Goal: Information Seeking & Learning: Find specific fact

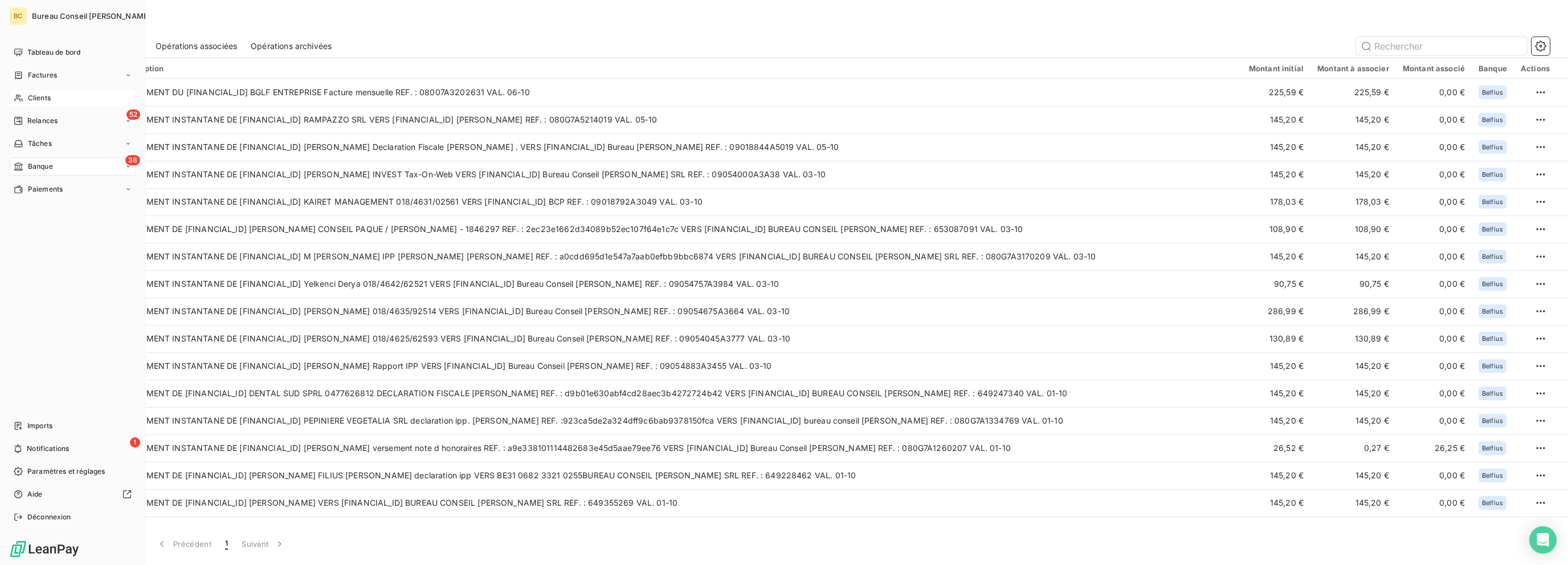
click at [33, 100] on span "Clients" at bounding box center [39, 98] width 23 height 10
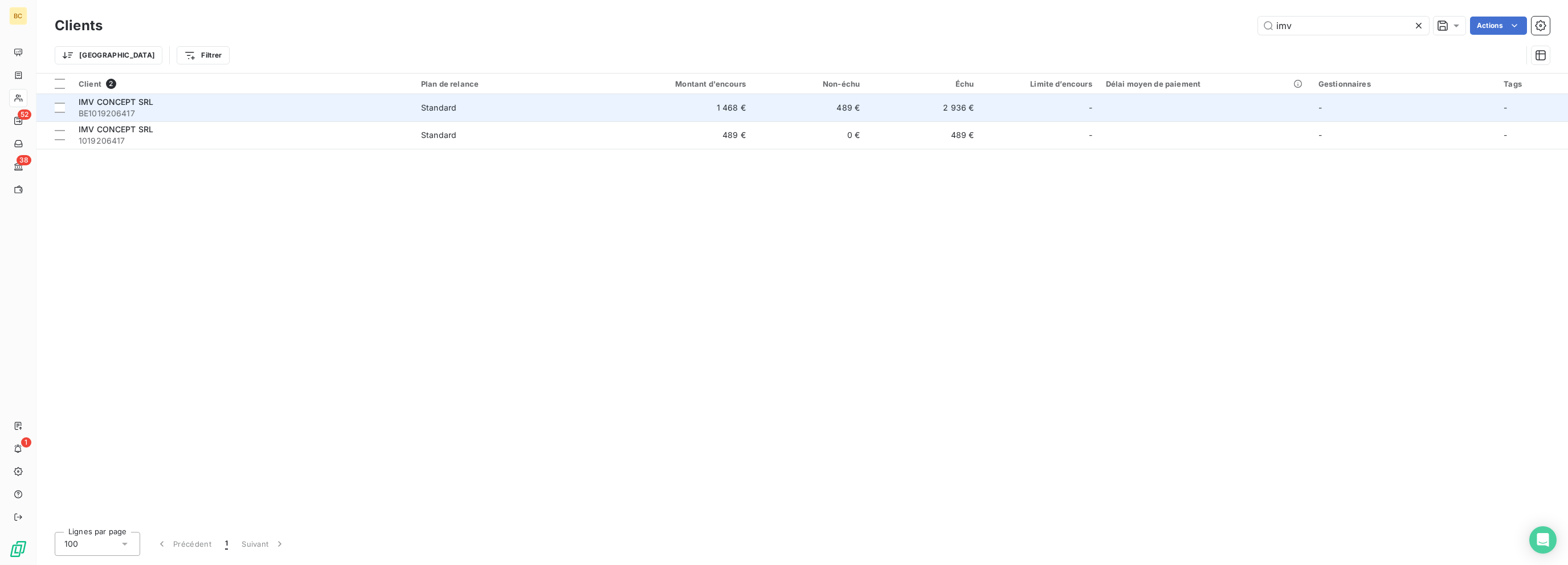
type input "imv"
click at [182, 111] on span "BE1019206417" at bounding box center [243, 113] width 329 height 11
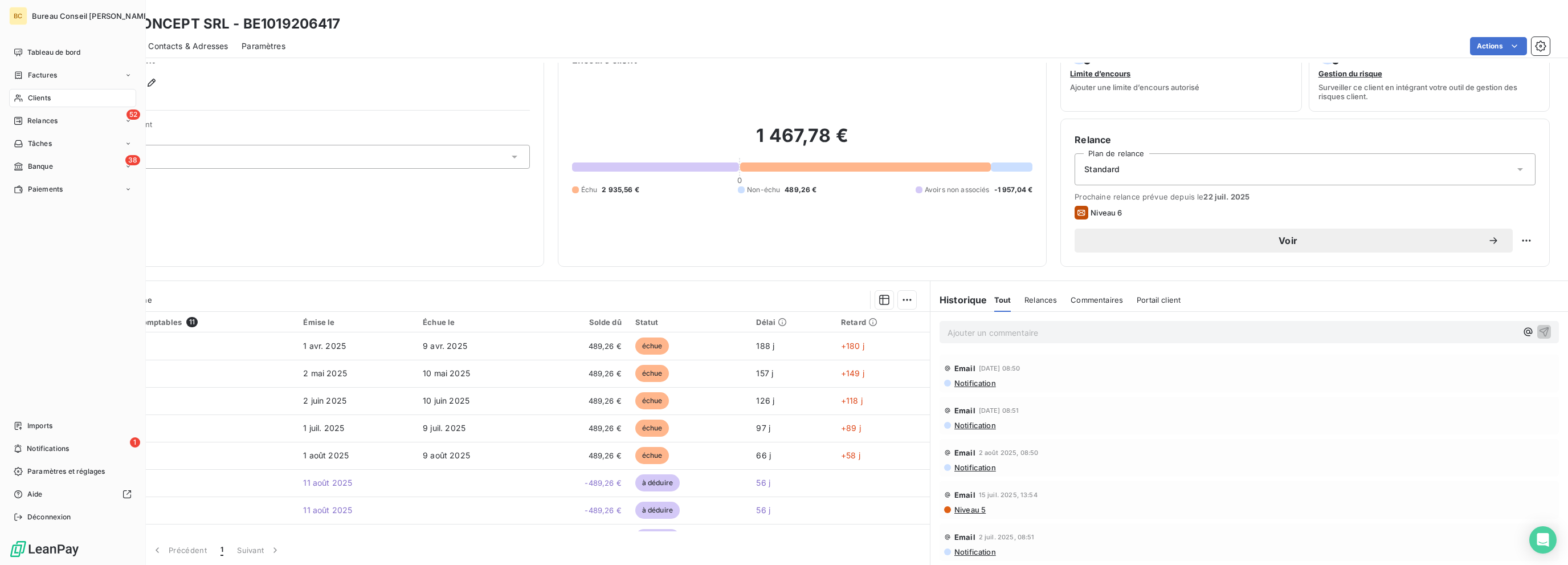
click at [28, 98] on span "Clients" at bounding box center [39, 98] width 23 height 10
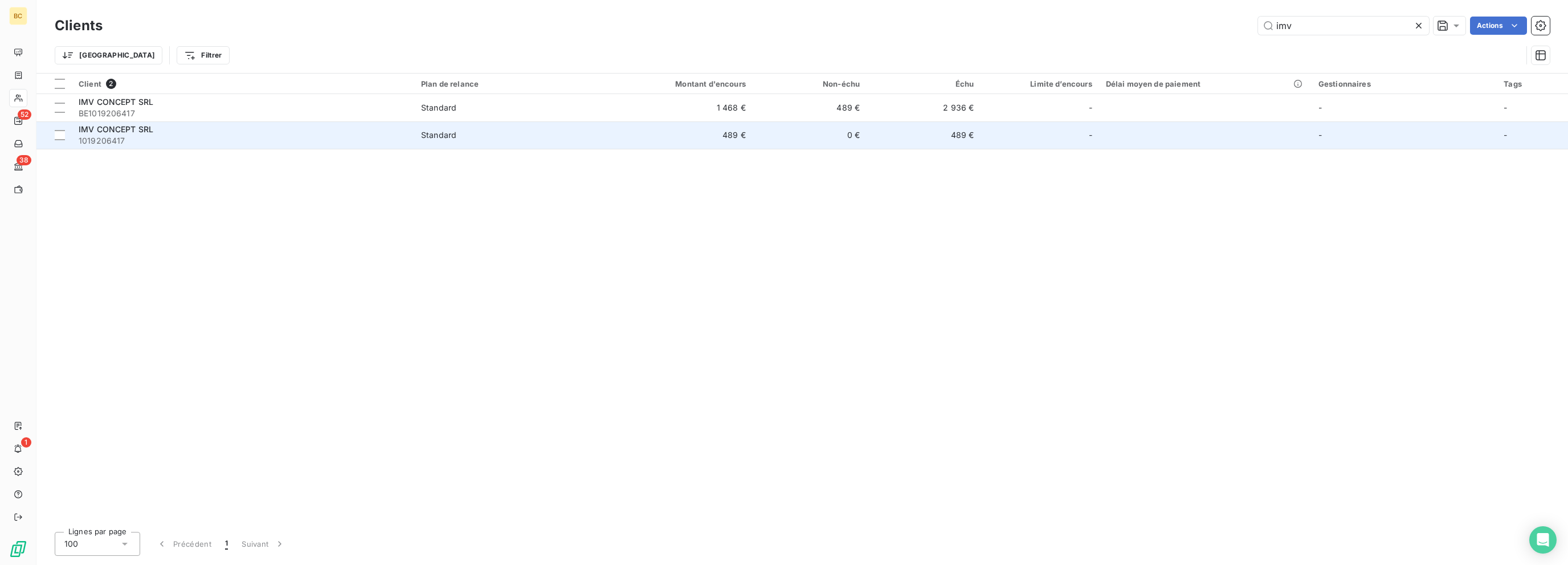
click at [130, 135] on span "1019206417" at bounding box center [243, 141] width 329 height 11
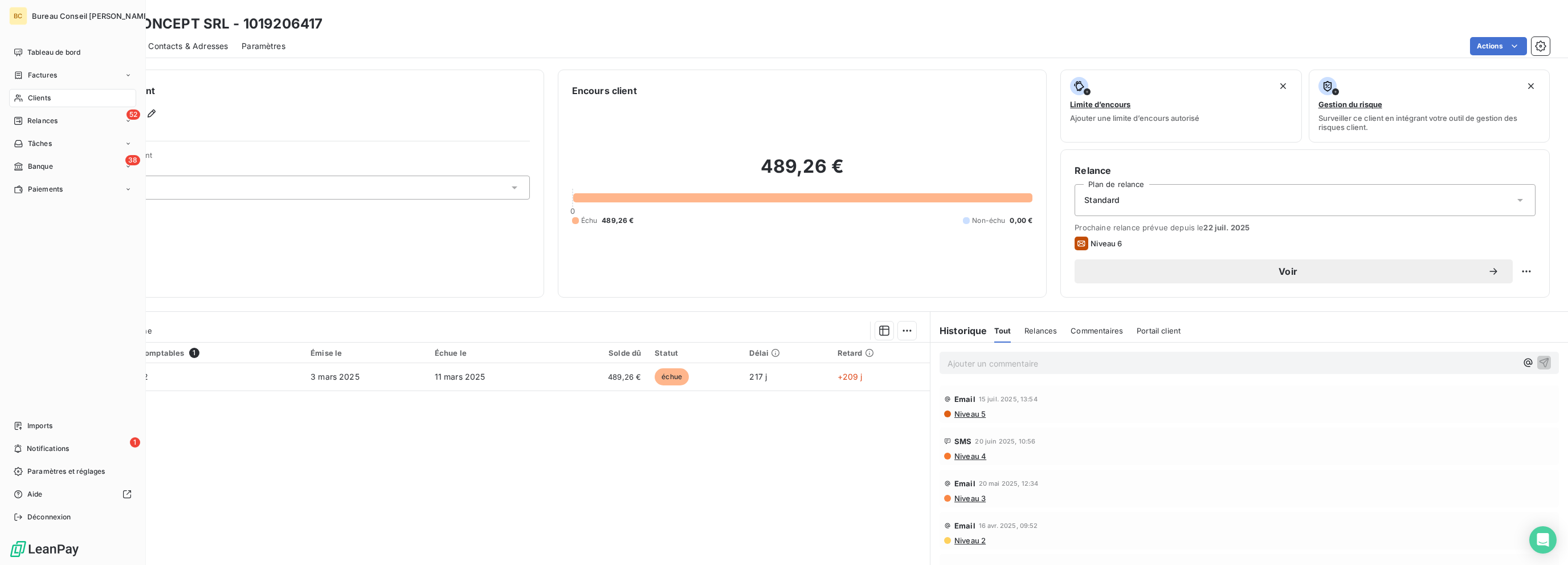
click at [38, 97] on span "Clients" at bounding box center [39, 98] width 23 height 10
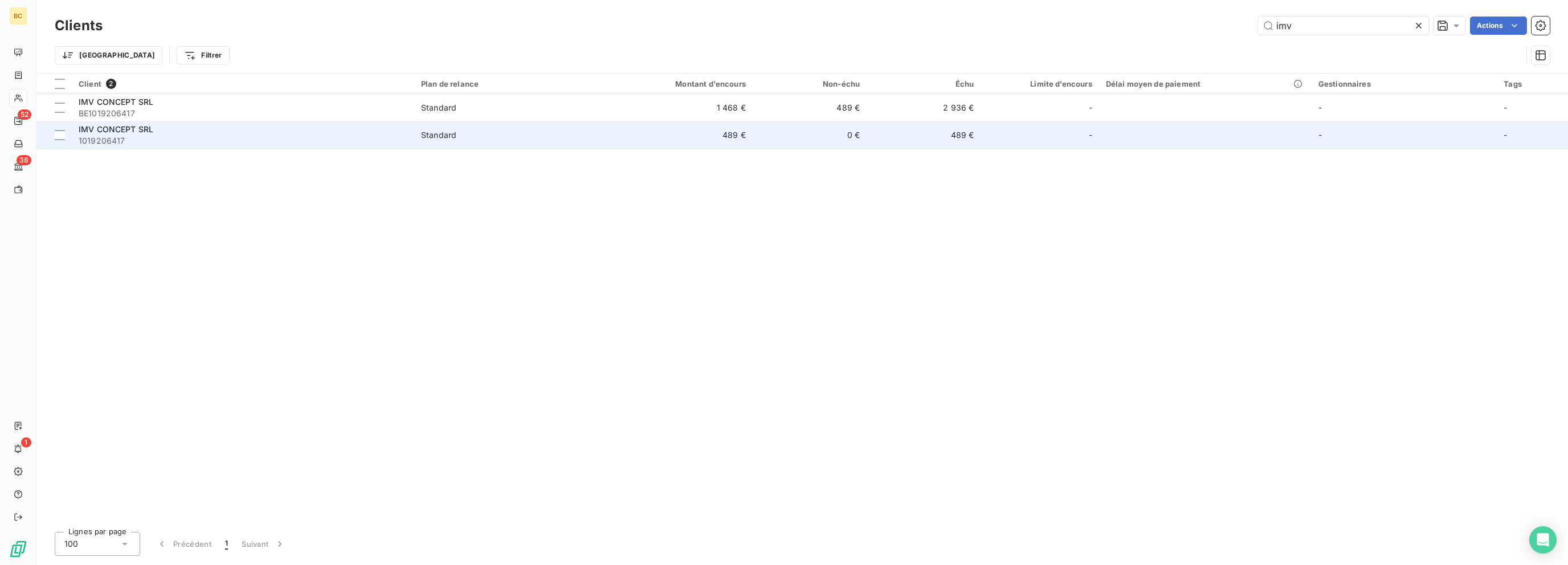
click at [422, 135] on div "Standard" at bounding box center [439, 135] width 35 height 11
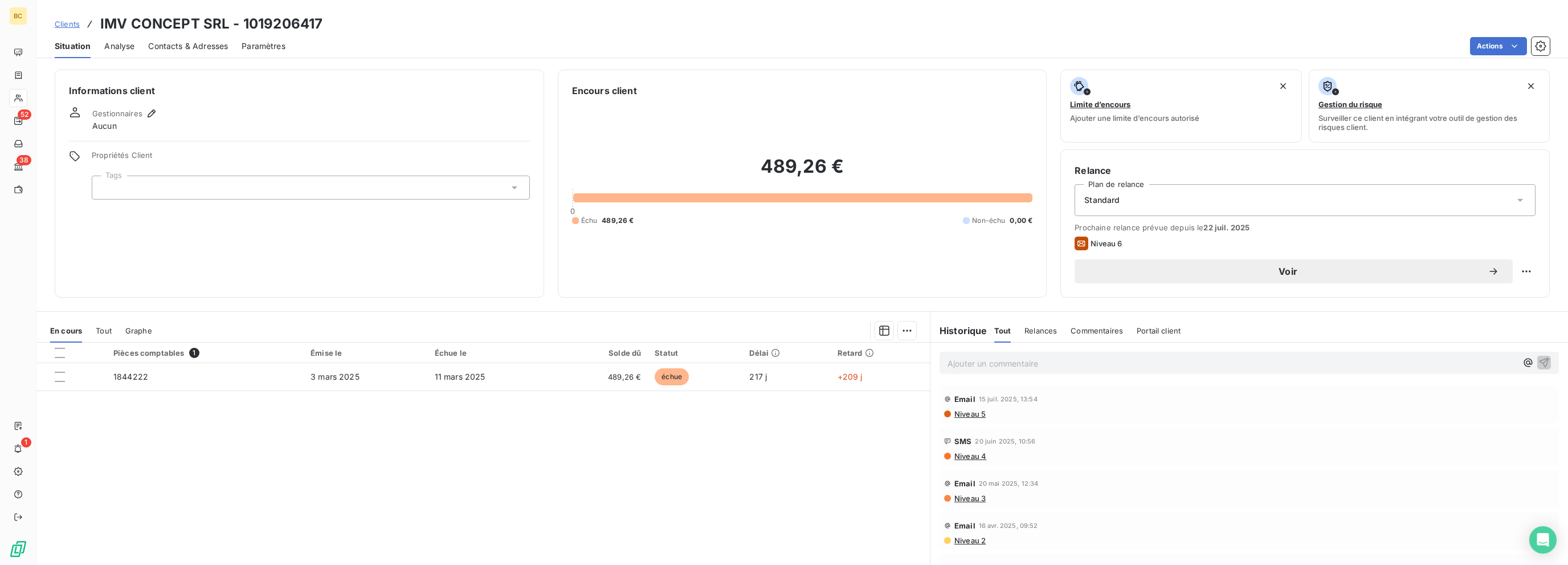
click at [106, 330] on span "Tout" at bounding box center [103, 331] width 16 height 9
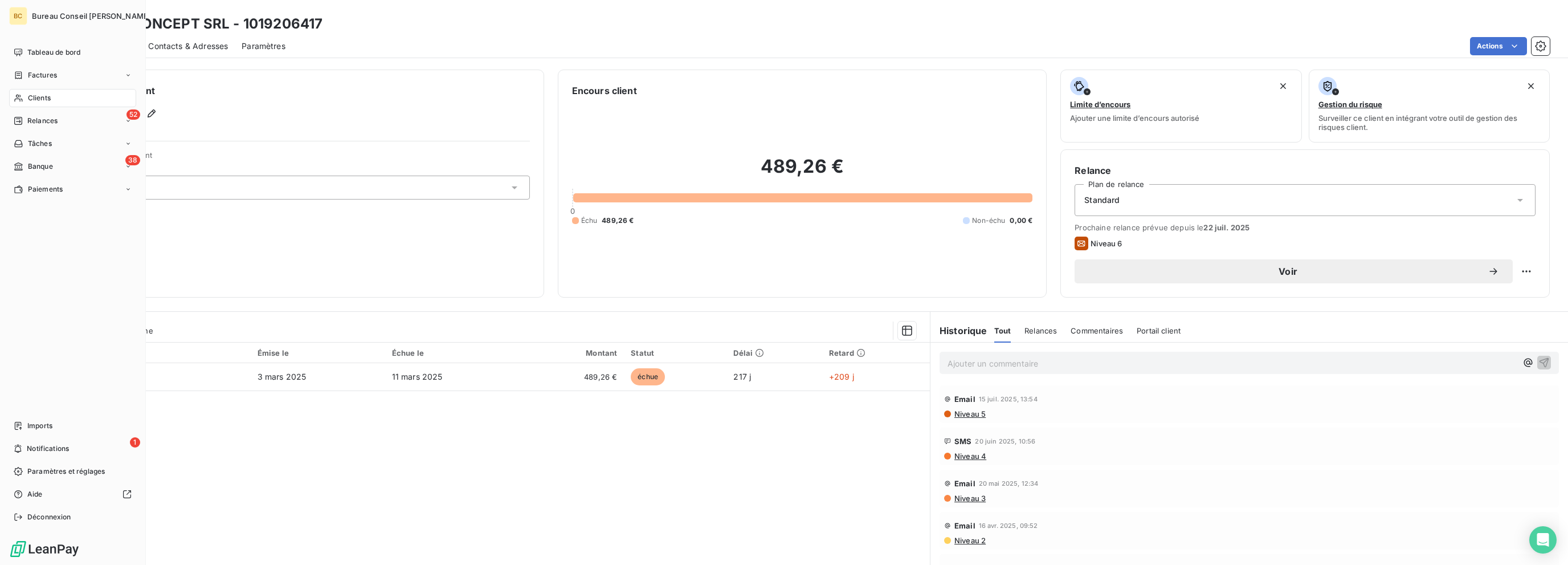
click at [32, 99] on span "Clients" at bounding box center [39, 98] width 23 height 10
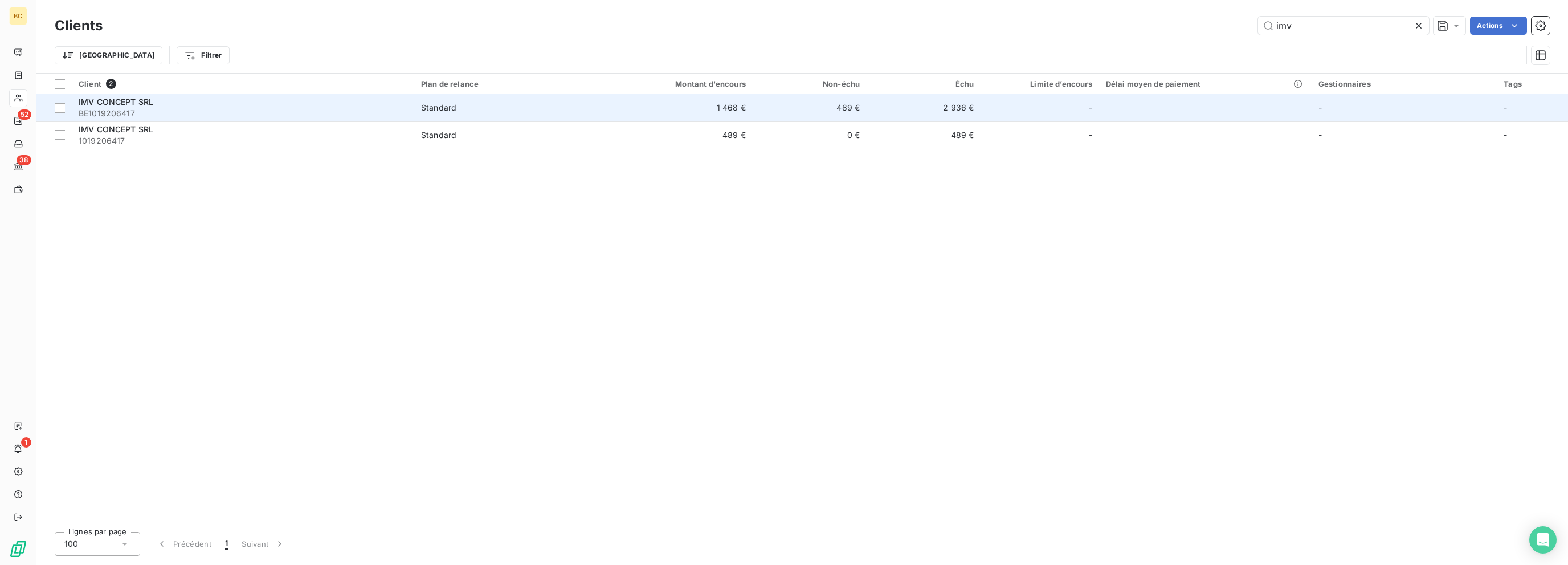
click at [449, 106] on div "Standard" at bounding box center [439, 108] width 35 height 11
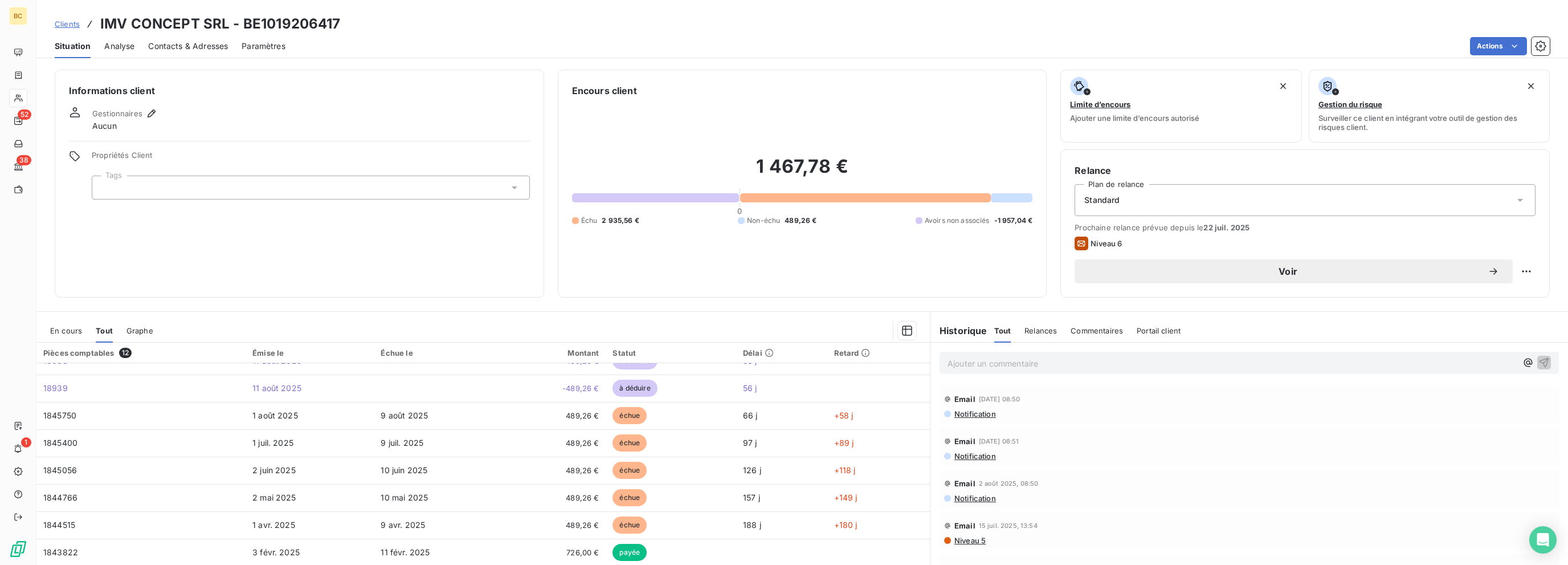
scroll to position [129, 0]
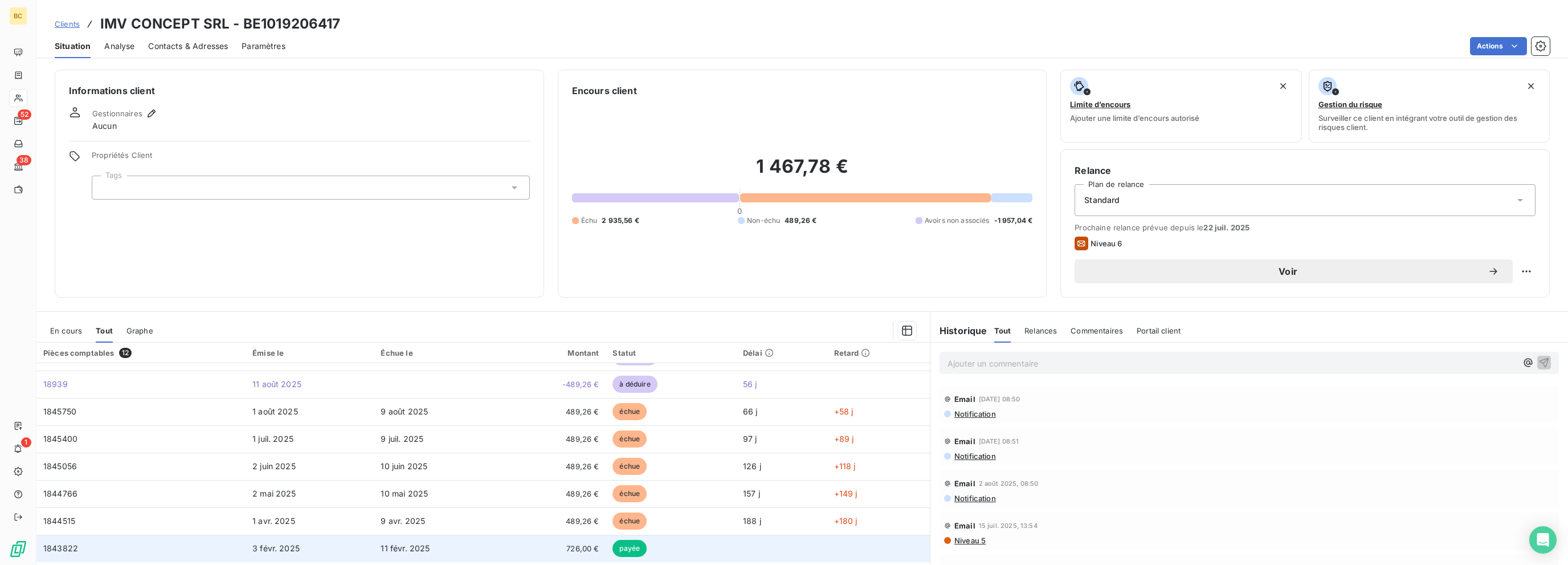
click at [386, 549] on span "11 févr. 2025" at bounding box center [405, 548] width 49 height 9
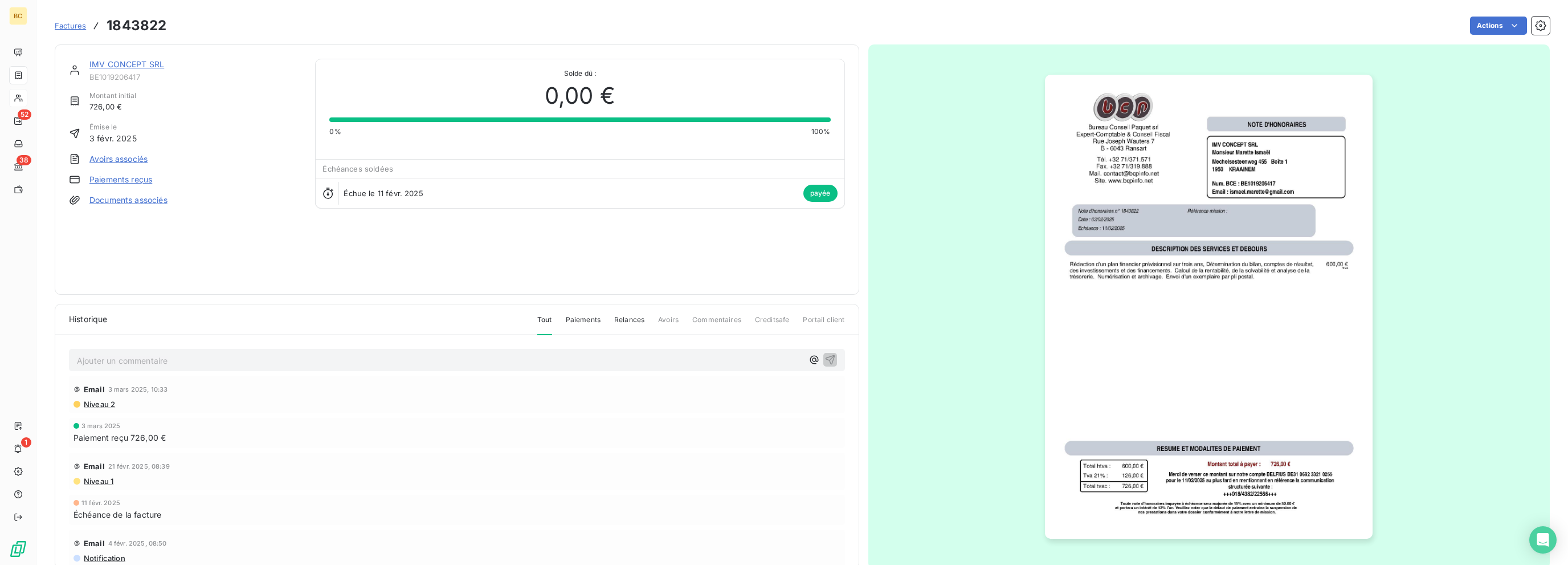
click at [622, 249] on div "IMV CONCEPT SRL BE1019206417 Montant initial 726,00 € Émise le 3 févr. 2025 Avo…" at bounding box center [457, 169] width 776 height 222
